Goal: Transaction & Acquisition: Obtain resource

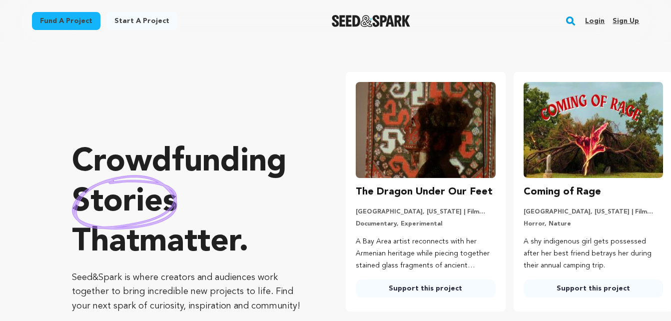
scroll to position [0, 175]
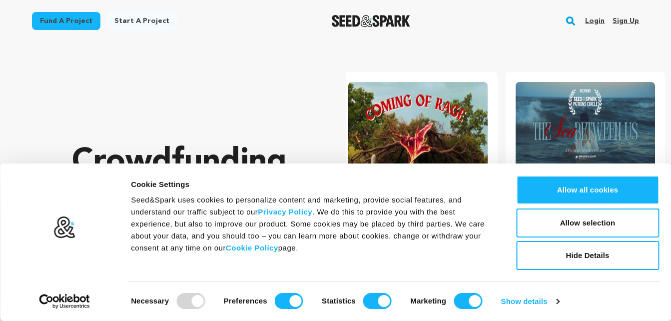
click at [66, 20] on link "Fund a project" at bounding box center [66, 21] width 68 height 18
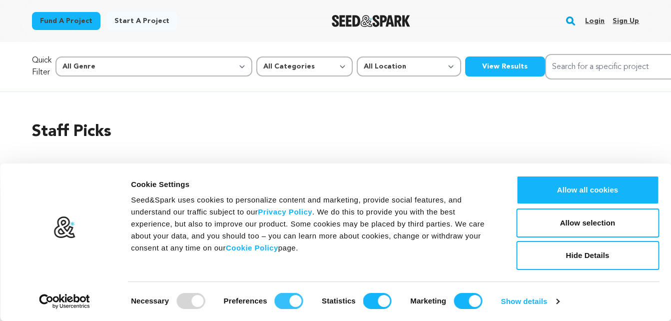
click at [284, 296] on input "Preferences" at bounding box center [289, 301] width 28 height 16
checkbox input "false"
click at [375, 305] on input "Statistics" at bounding box center [377, 301] width 28 height 16
checkbox input "false"
click at [471, 301] on input "Marketing" at bounding box center [468, 301] width 28 height 16
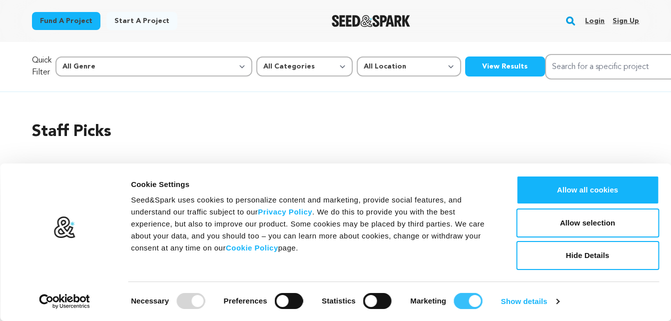
checkbox input "false"
click at [565, 226] on button "Allow selection" at bounding box center [587, 222] width 143 height 29
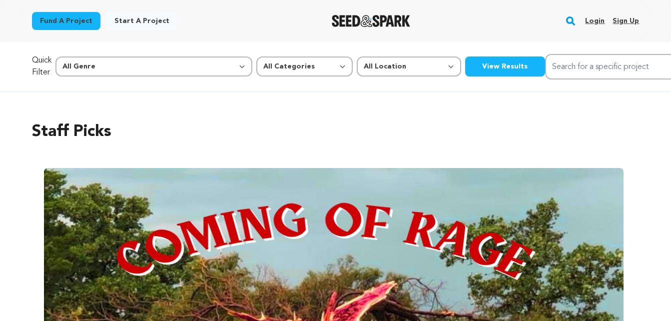
click at [465, 64] on button "View Results" at bounding box center [505, 66] width 80 height 20
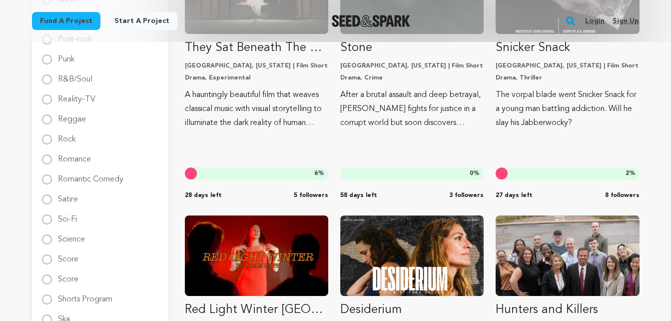
scroll to position [1301, 0]
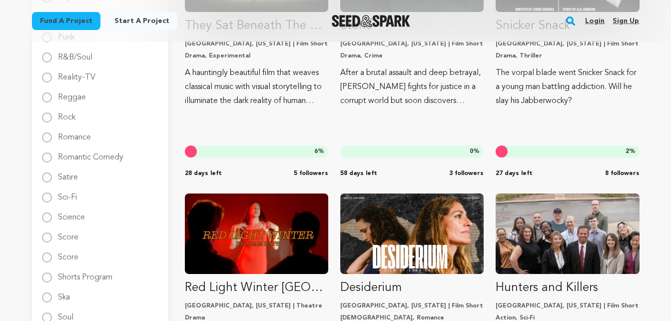
click at [76, 137] on label "Romance" at bounding box center [74, 133] width 33 height 16
click at [52, 137] on input "Romance" at bounding box center [47, 137] width 10 height 10
radio input "true"
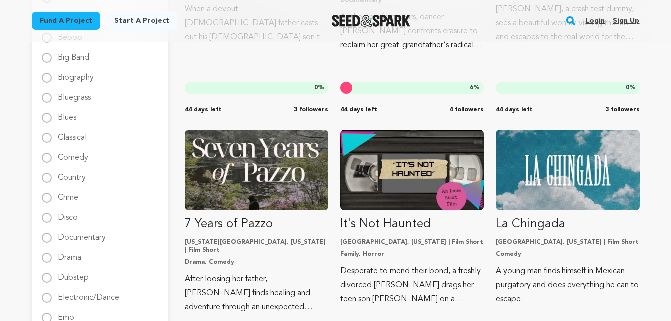
scroll to position [0, 0]
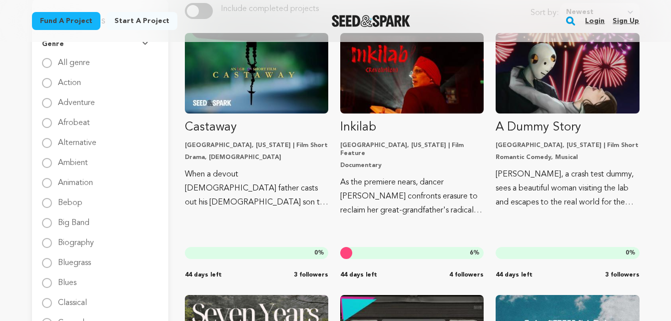
scroll to position [136, 0]
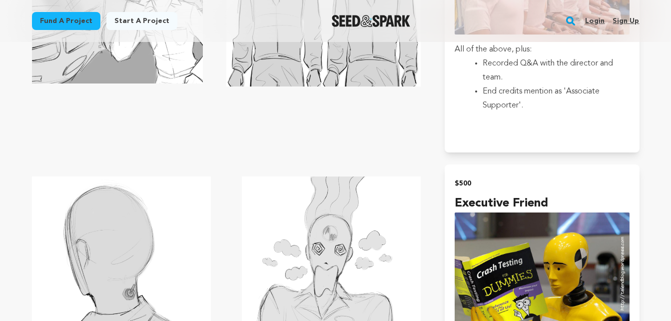
scroll to position [1600, 0]
